Goal: Information Seeking & Learning: Learn about a topic

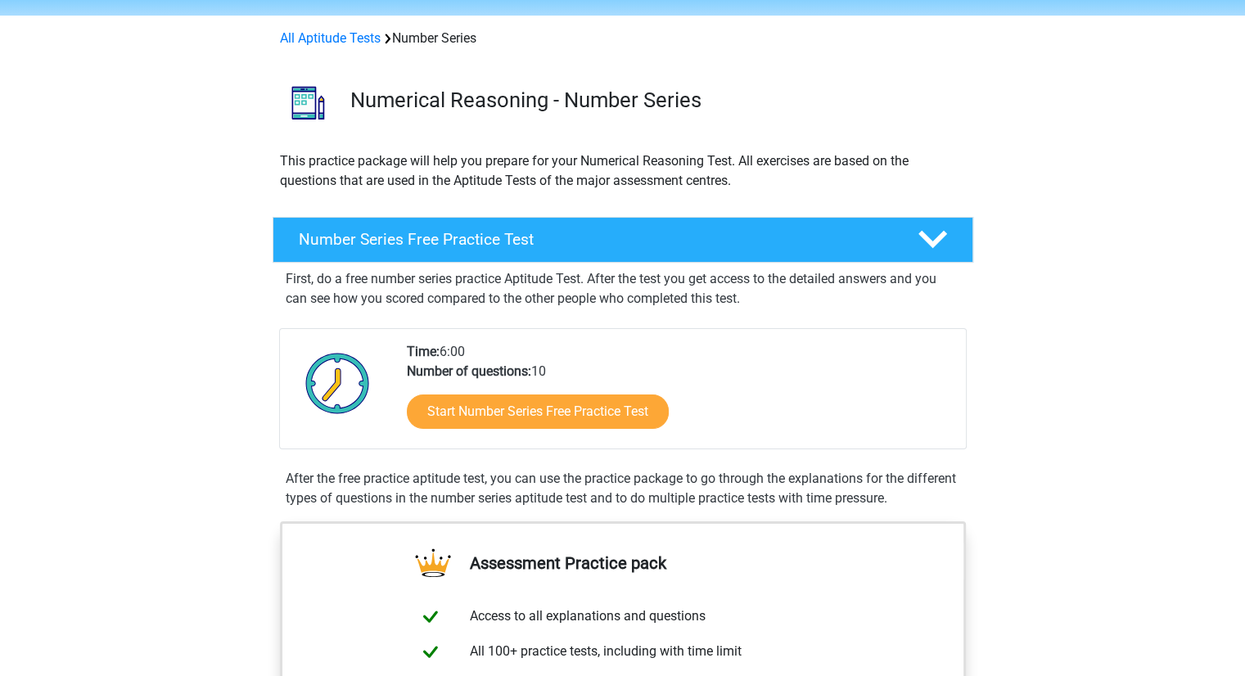
scroll to position [82, 0]
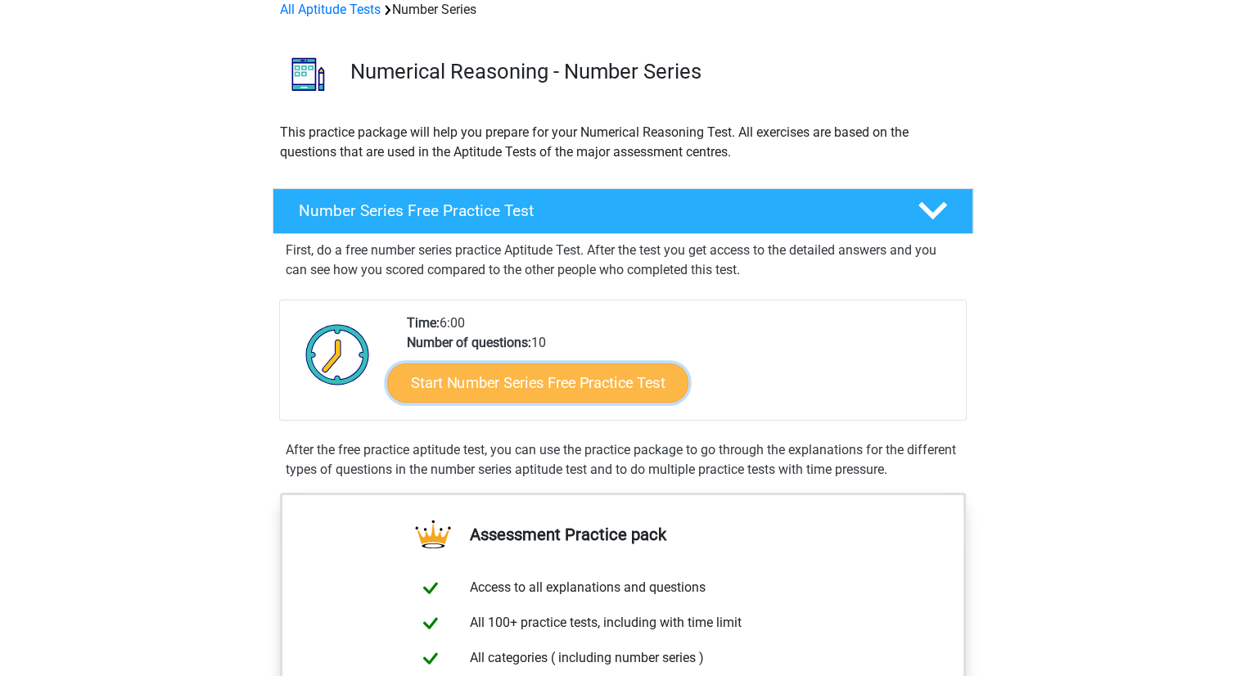
click at [563, 388] on link "Start Number Series Free Practice Test" at bounding box center [537, 382] width 301 height 39
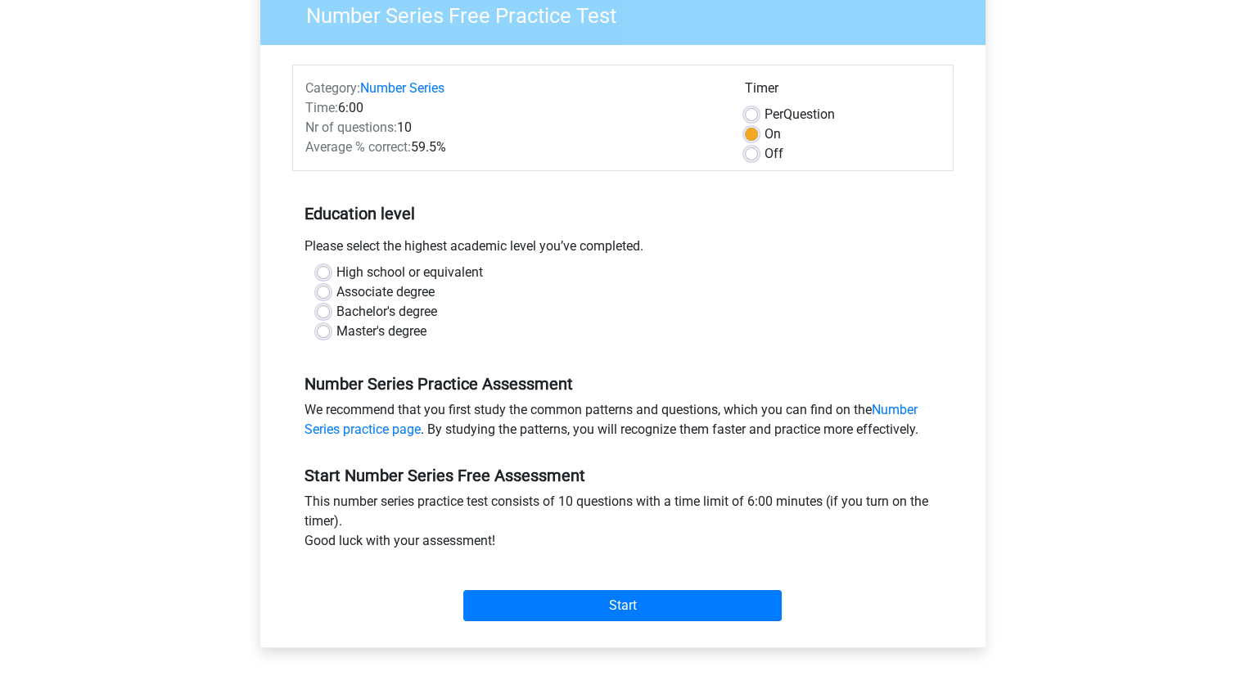
scroll to position [164, 0]
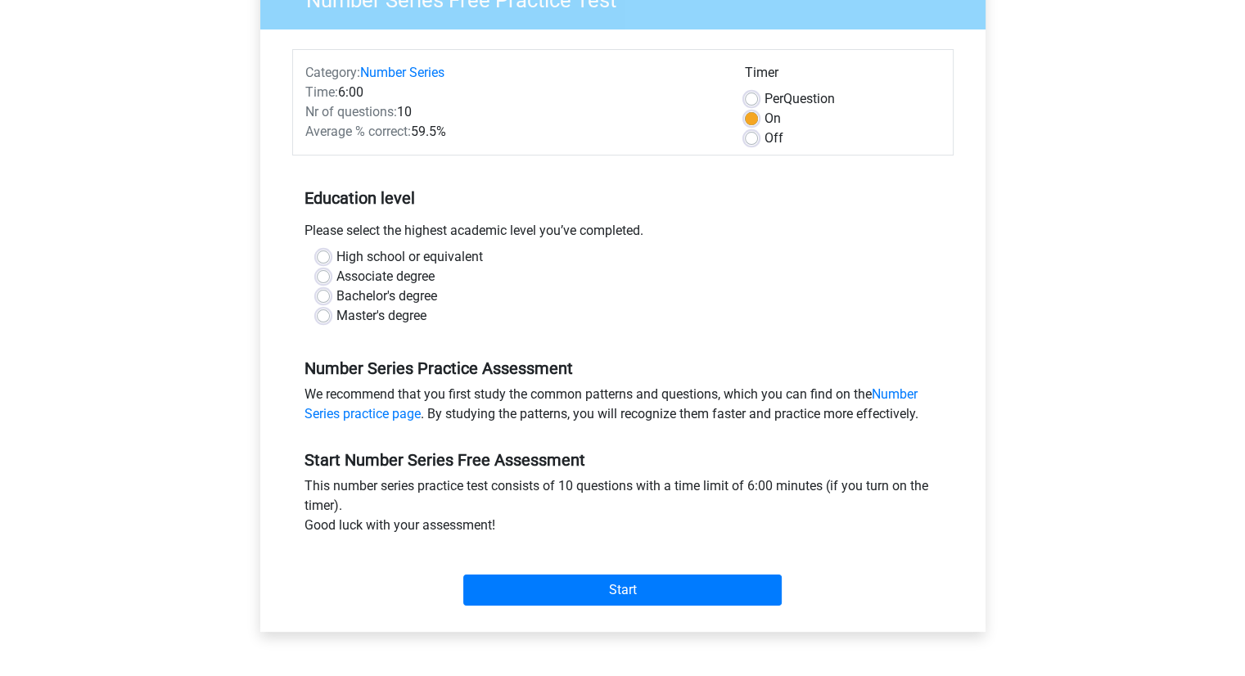
click at [336, 315] on label "Master's degree" at bounding box center [381, 316] width 90 height 20
click at [324, 315] on input "Master's degree" at bounding box center [323, 314] width 13 height 16
radio input "true"
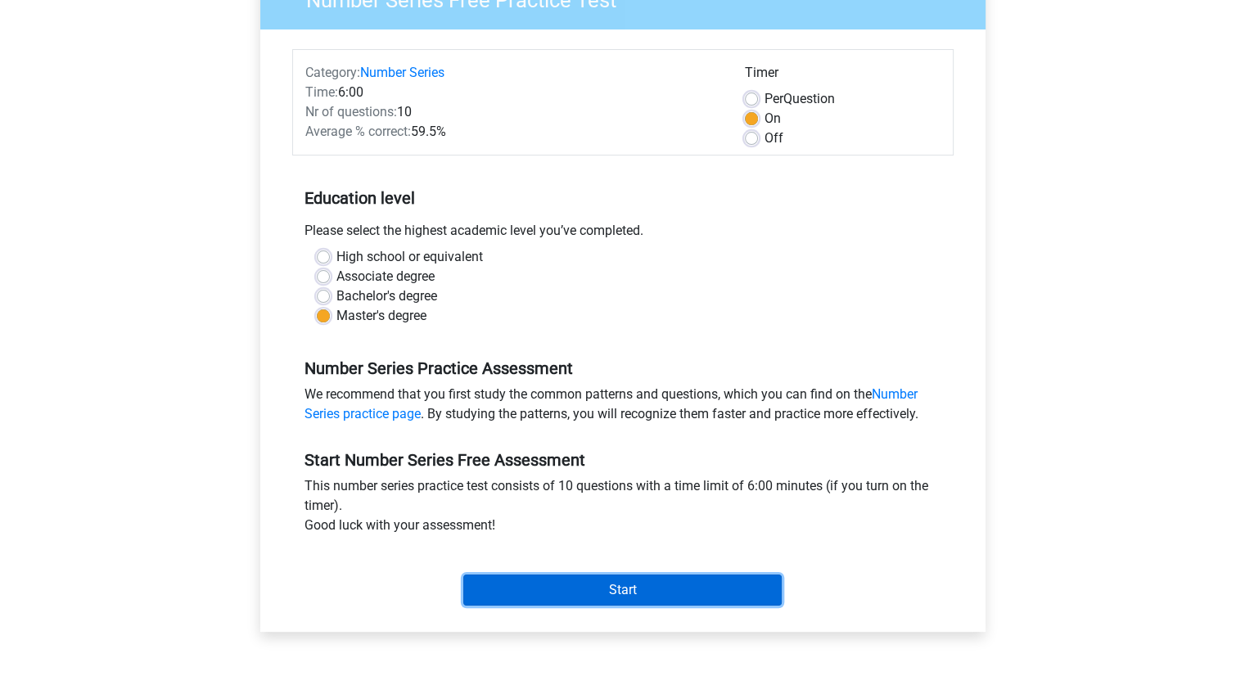
click at [661, 584] on input "Start" at bounding box center [622, 590] width 318 height 31
click at [606, 584] on input "Start" at bounding box center [622, 590] width 318 height 31
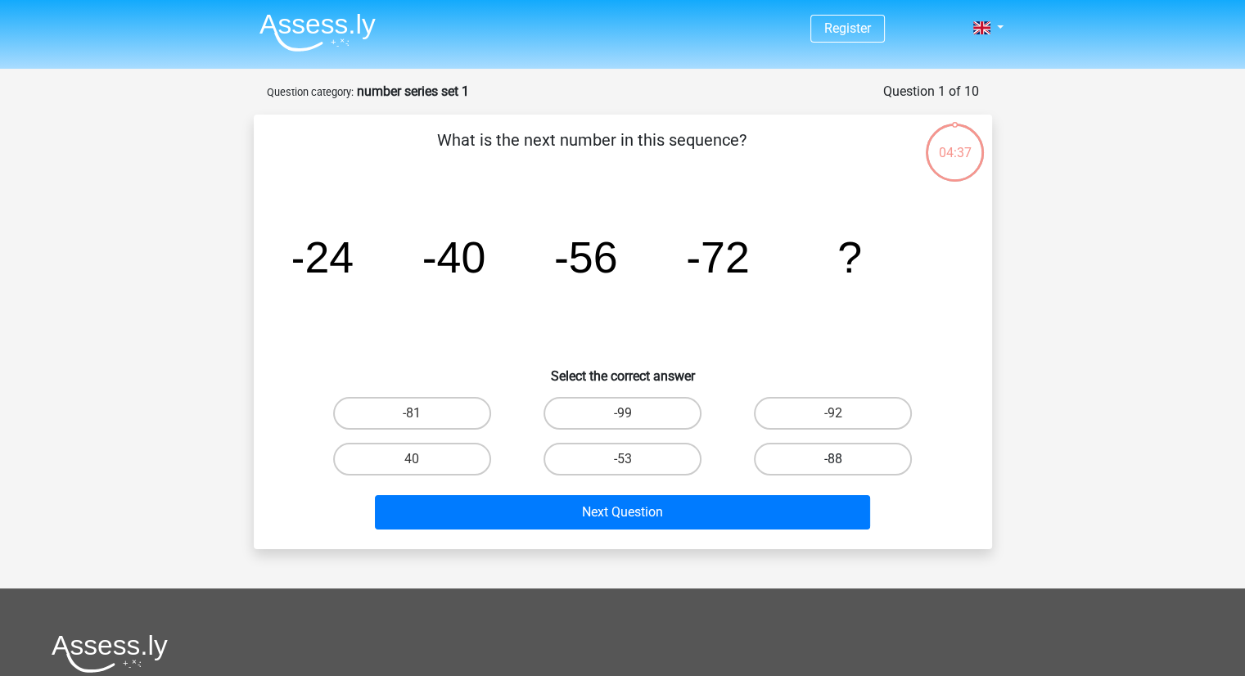
click at [817, 460] on label "-88" at bounding box center [833, 459] width 158 height 33
click at [833, 460] on input "-88" at bounding box center [838, 464] width 11 height 11
radio input "true"
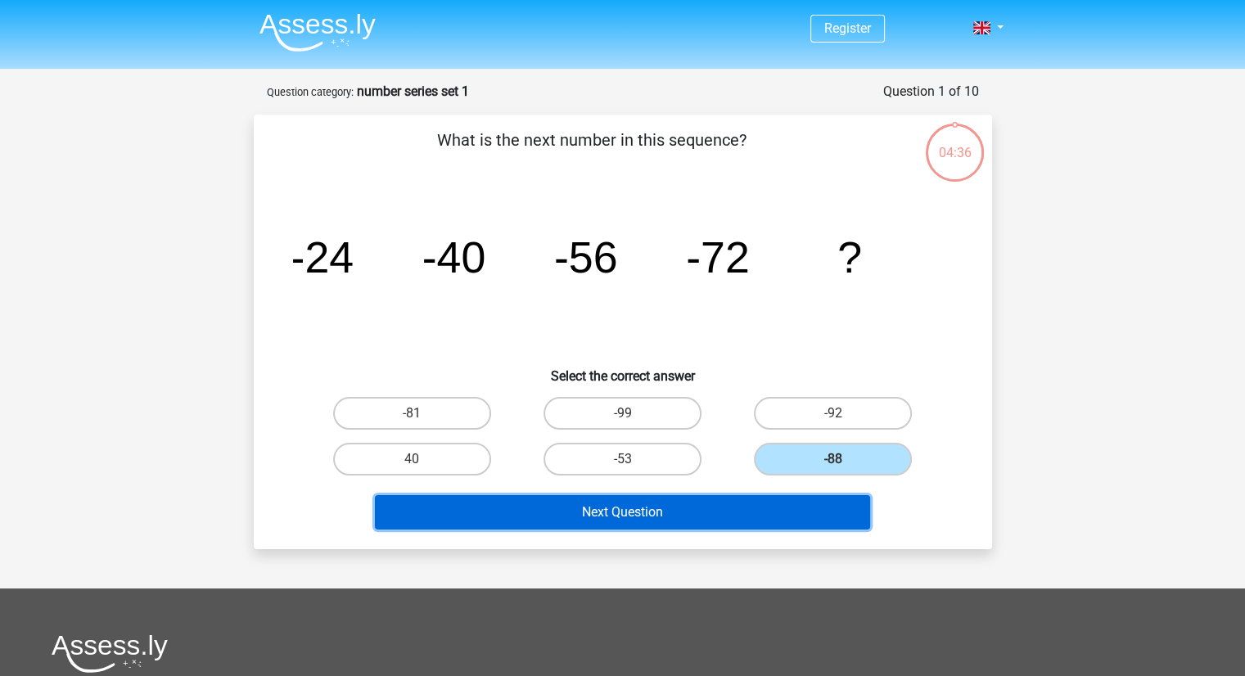
click at [689, 512] on button "Next Question" at bounding box center [622, 512] width 495 height 34
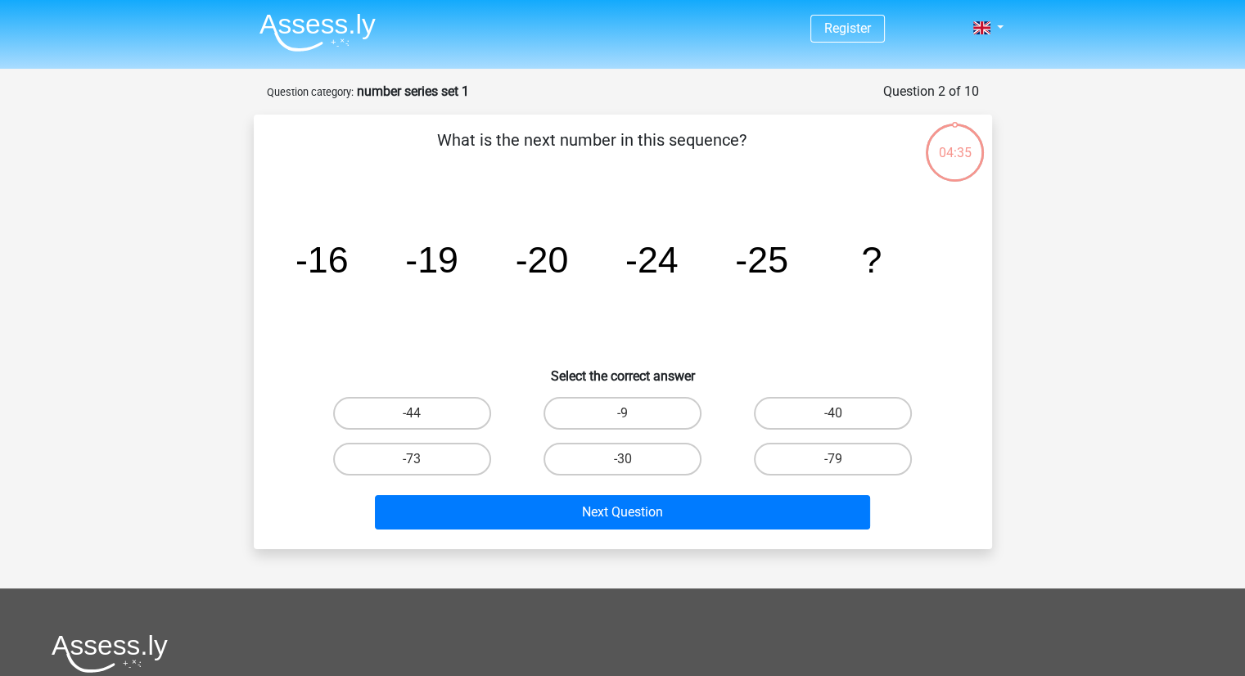
scroll to position [82, 0]
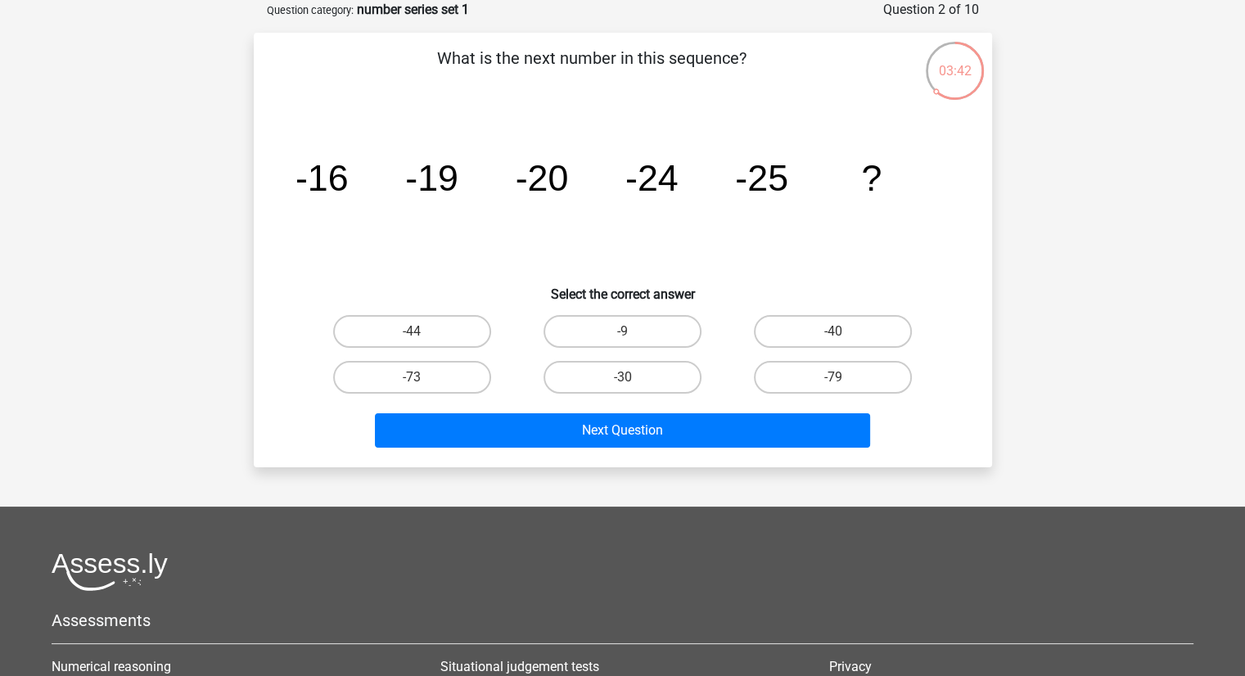
click at [624, 377] on input "-30" at bounding box center [627, 382] width 11 height 11
radio input "true"
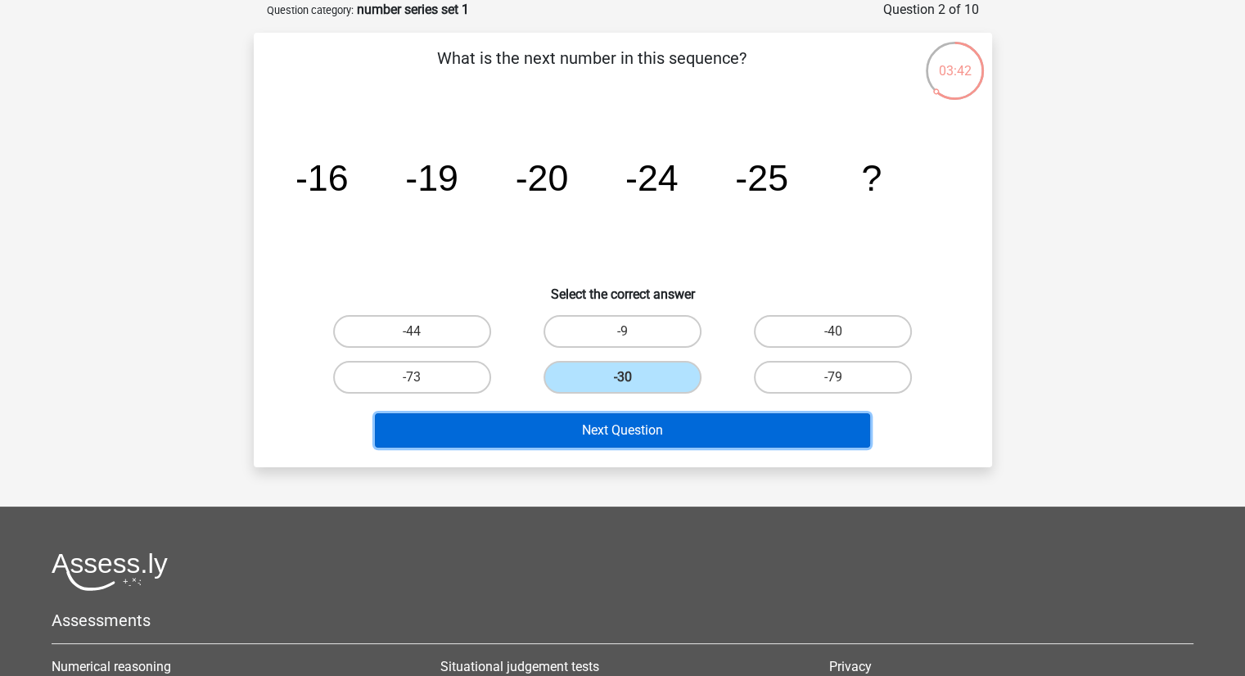
click at [627, 428] on button "Next Question" at bounding box center [622, 430] width 495 height 34
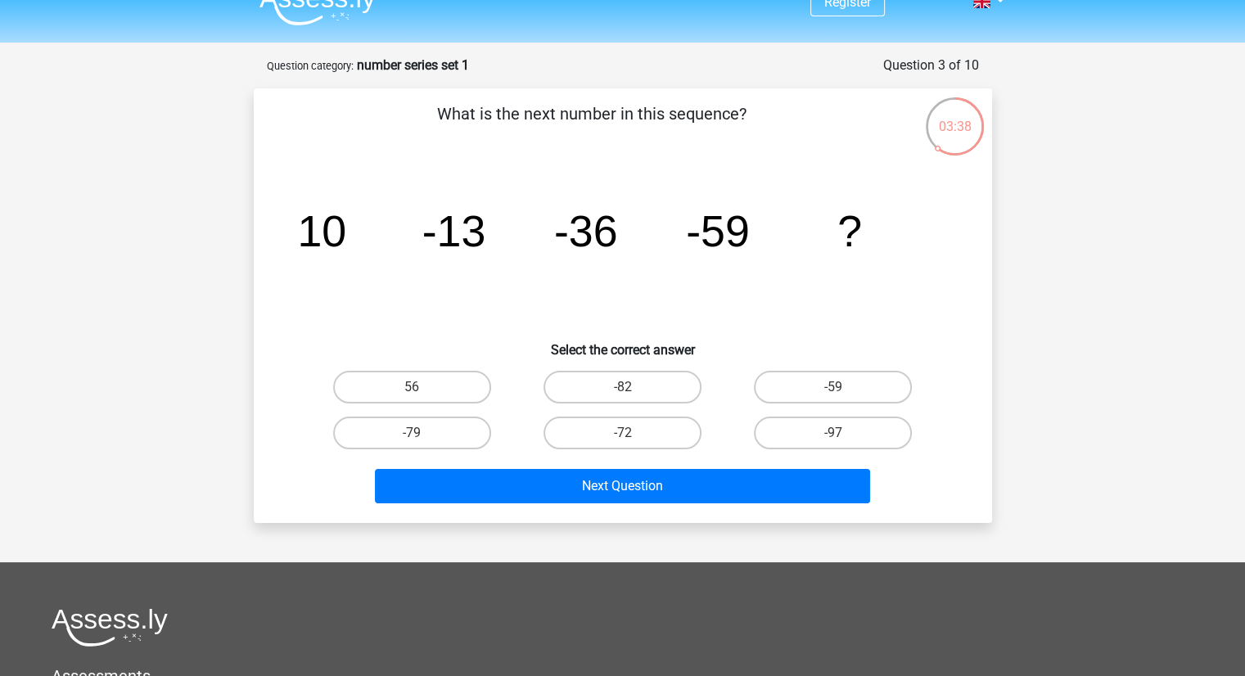
scroll to position [0, 0]
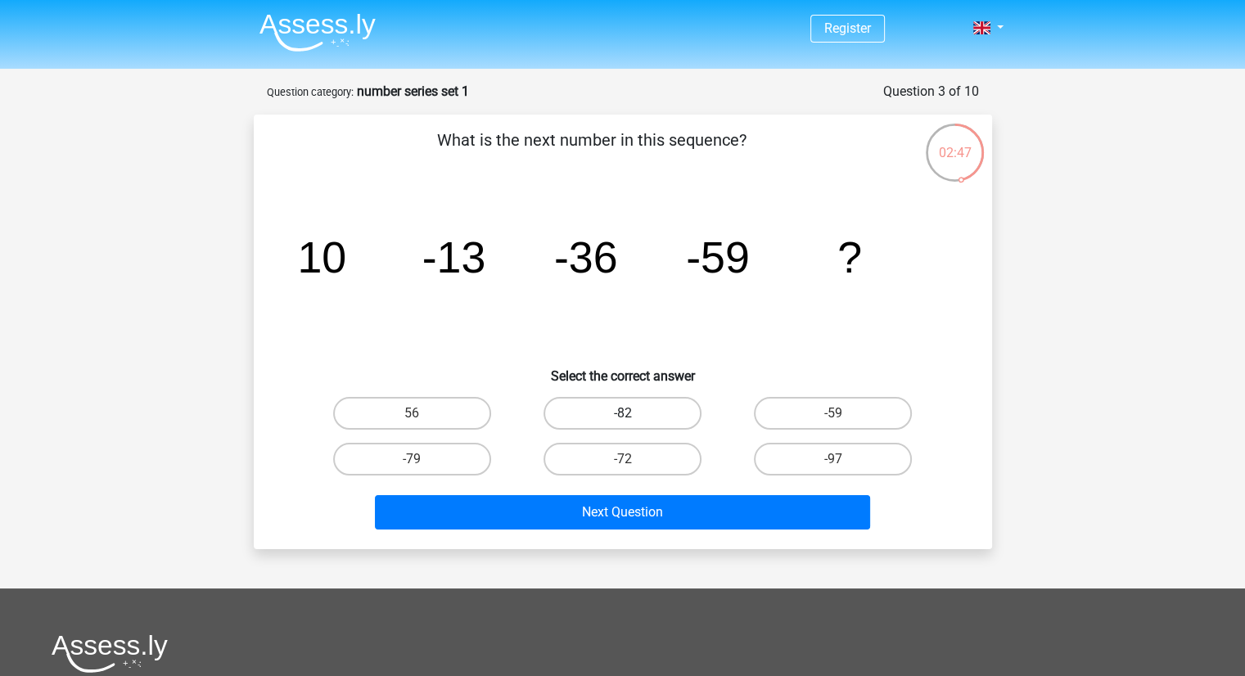
click at [661, 409] on label "-82" at bounding box center [622, 413] width 158 height 33
click at [633, 413] on input "-82" at bounding box center [627, 418] width 11 height 11
radio input "true"
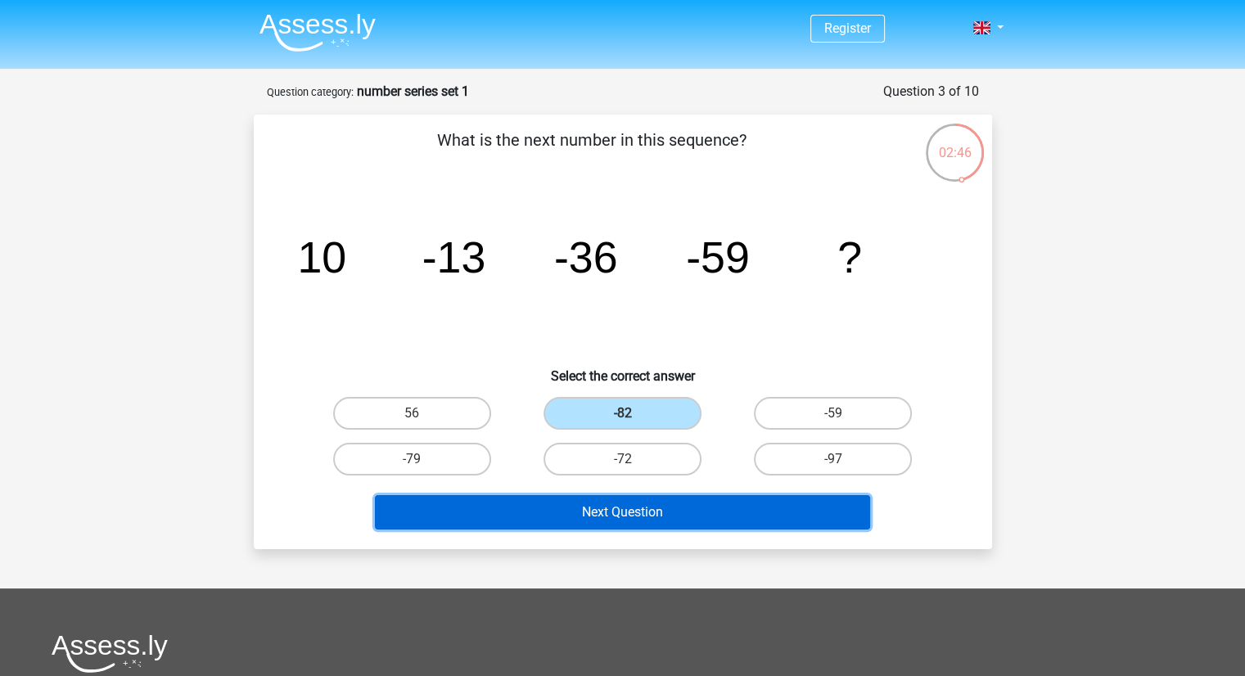
click at [665, 512] on button "Next Question" at bounding box center [622, 512] width 495 height 34
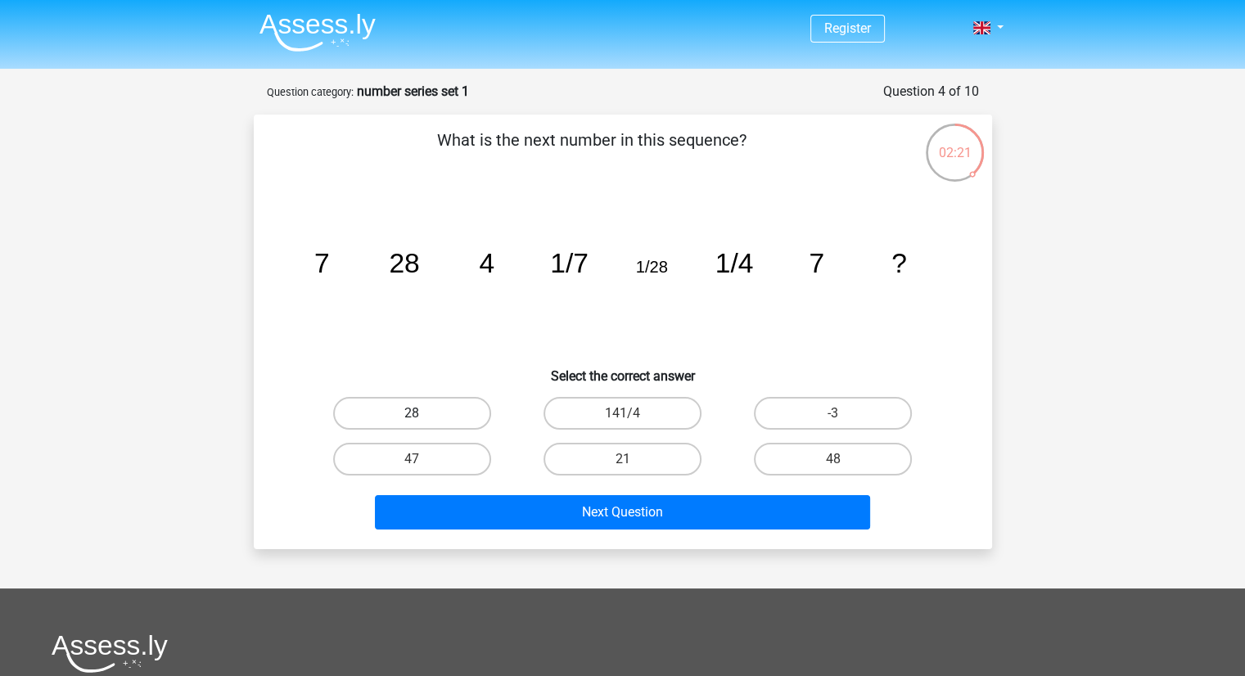
click at [443, 414] on label "28" at bounding box center [412, 413] width 158 height 33
click at [422, 414] on input "28" at bounding box center [417, 418] width 11 height 11
radio input "true"
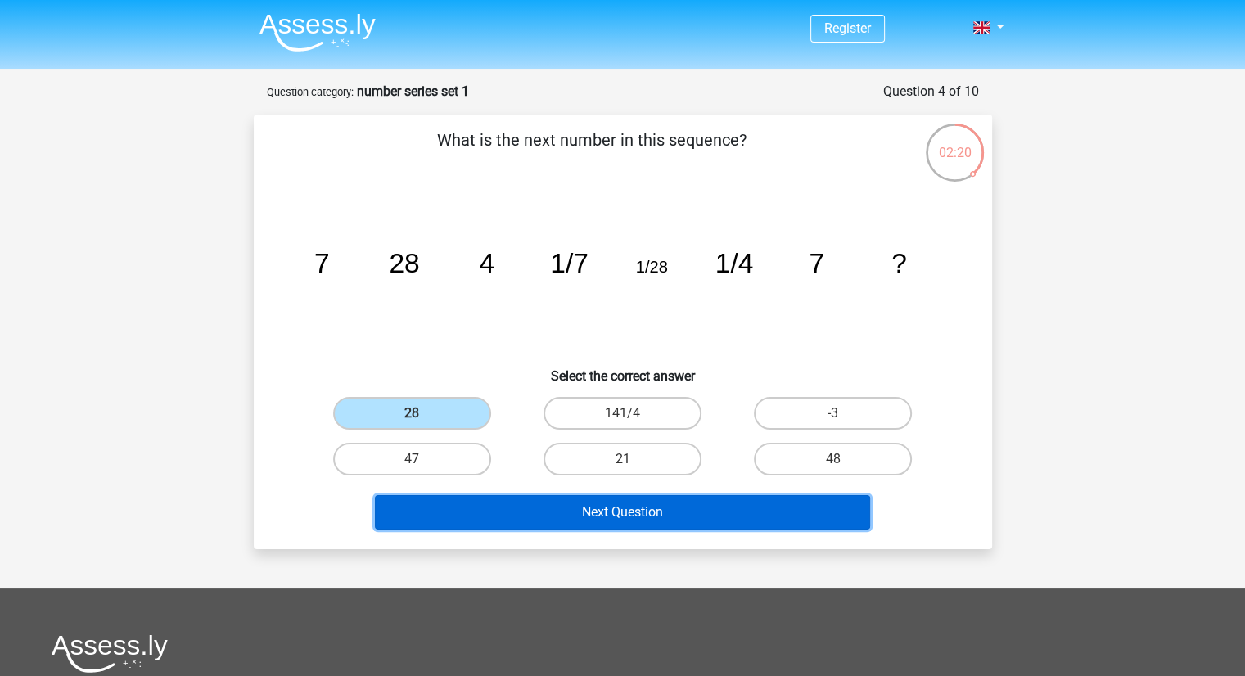
click at [616, 515] on button "Next Question" at bounding box center [622, 512] width 495 height 34
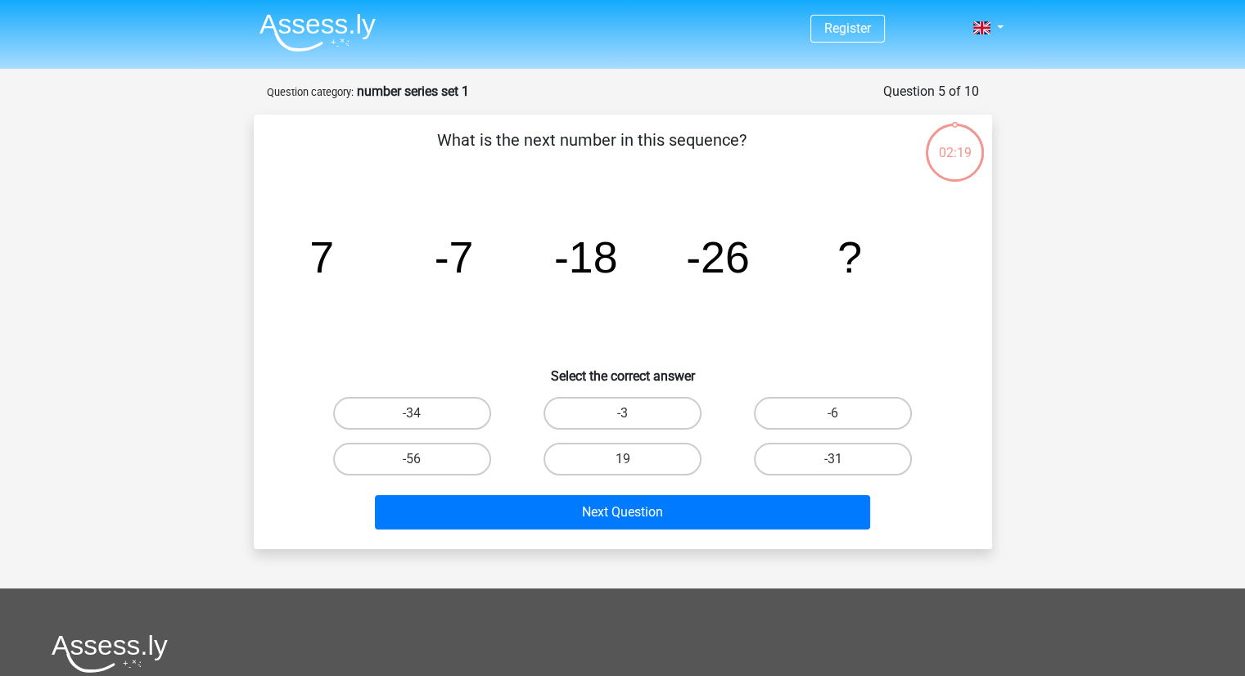
scroll to position [82, 0]
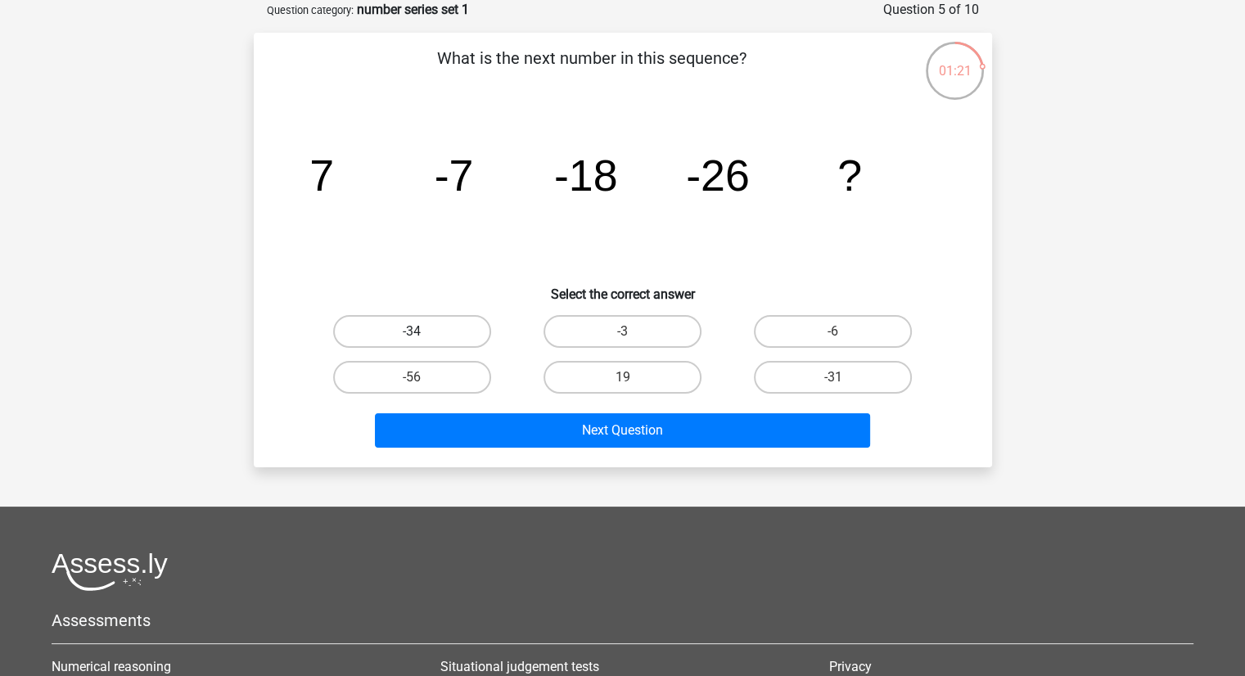
click at [448, 330] on label "-34" at bounding box center [412, 331] width 158 height 33
click at [422, 331] on input "-34" at bounding box center [417, 336] width 11 height 11
radio input "true"
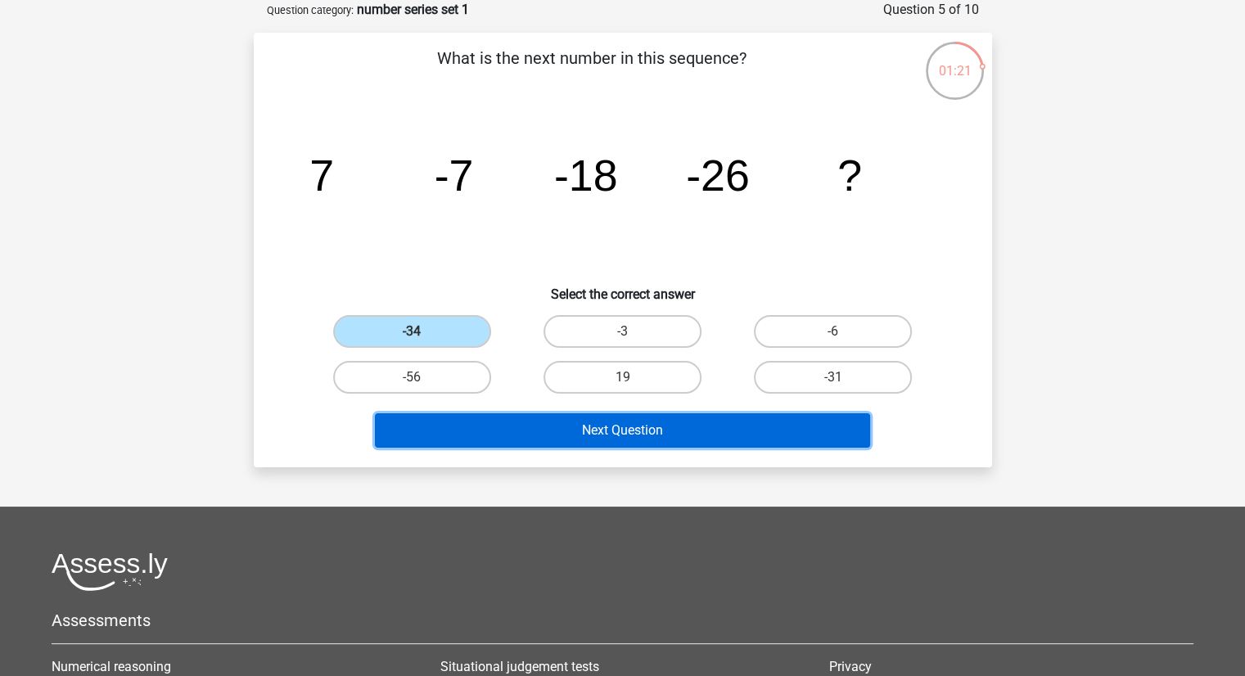
click at [619, 430] on button "Next Question" at bounding box center [622, 430] width 495 height 34
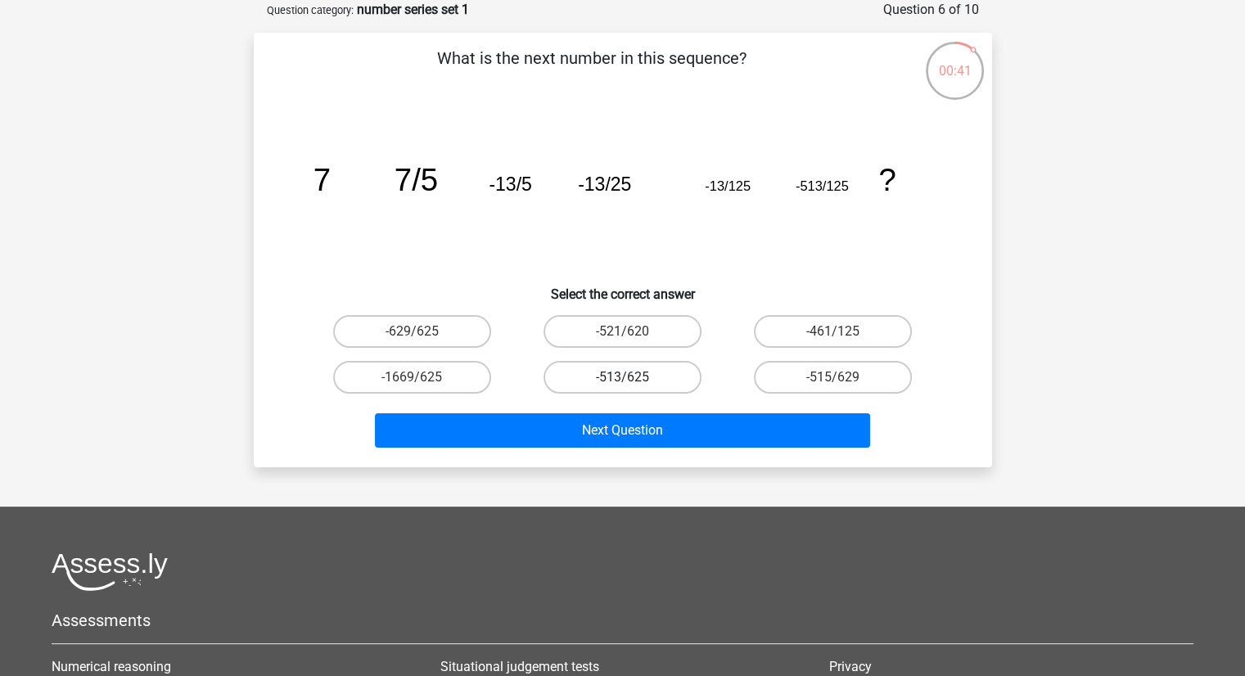
click at [667, 377] on label "-513/625" at bounding box center [622, 377] width 158 height 33
click at [633, 377] on input "-513/625" at bounding box center [627, 382] width 11 height 11
radio input "true"
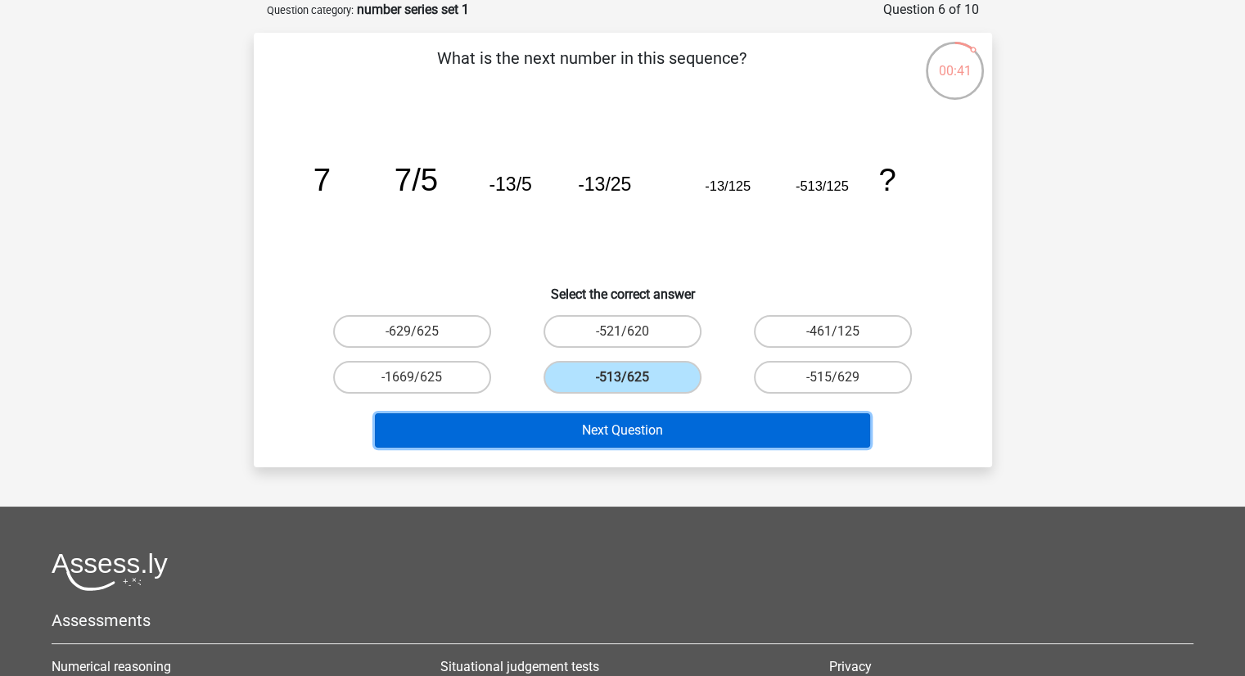
click at [664, 430] on button "Next Question" at bounding box center [622, 430] width 495 height 34
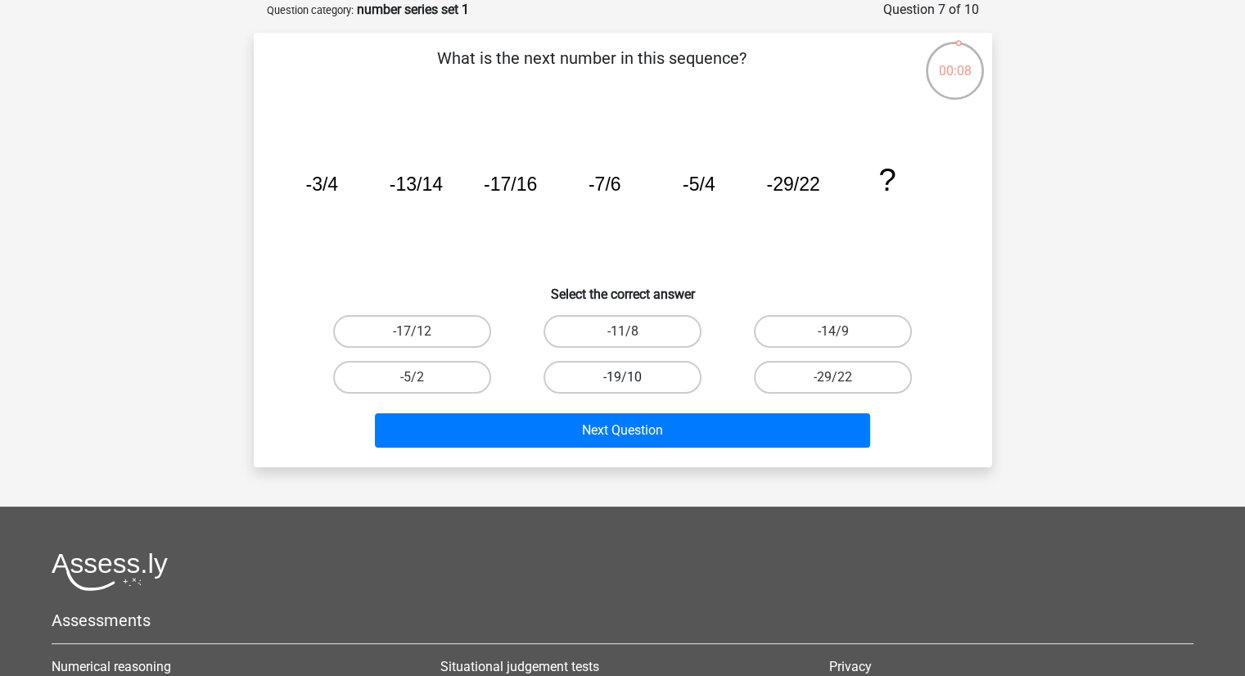
click at [635, 374] on label "-19/10" at bounding box center [622, 377] width 158 height 33
click at [633, 377] on input "-19/10" at bounding box center [627, 382] width 11 height 11
radio input "true"
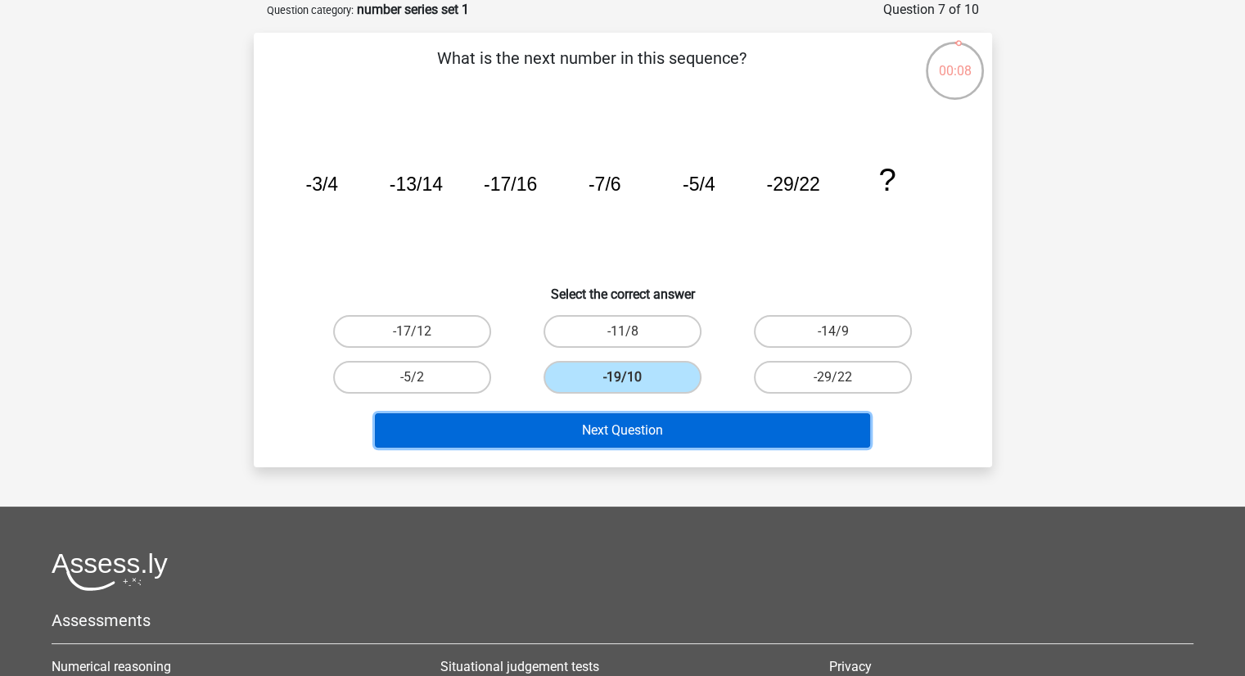
click at [642, 424] on button "Next Question" at bounding box center [622, 430] width 495 height 34
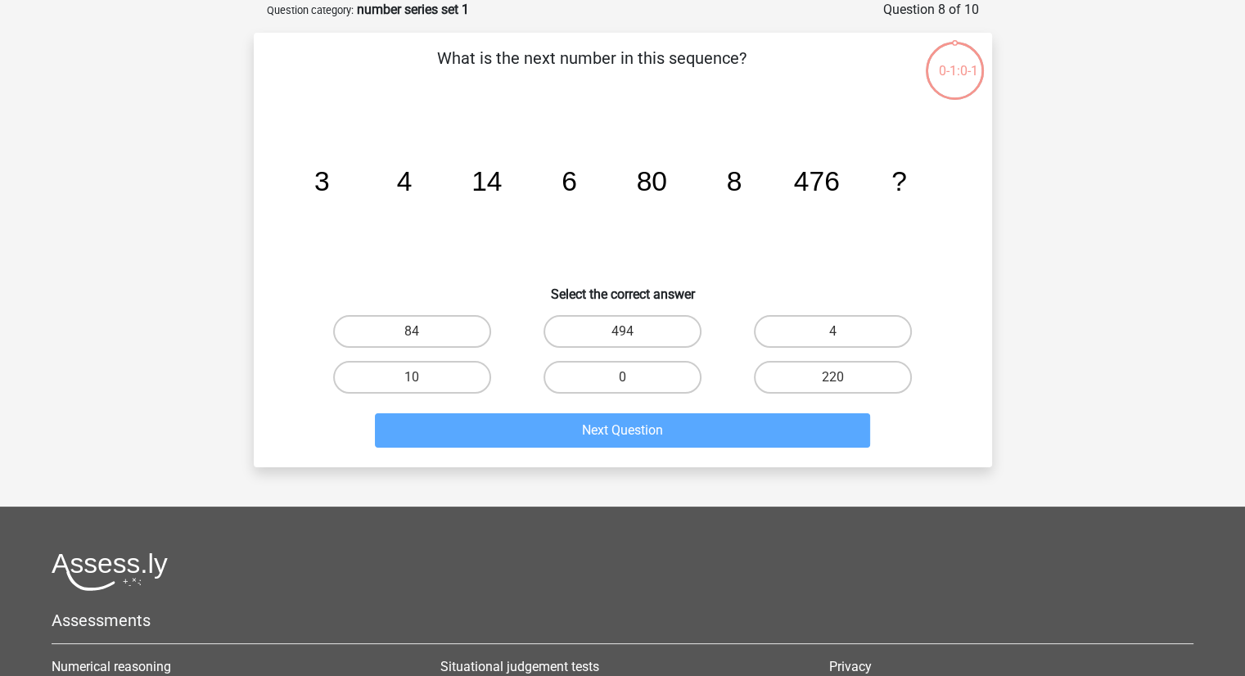
scroll to position [38, 0]
